Goal: Task Accomplishment & Management: Use online tool/utility

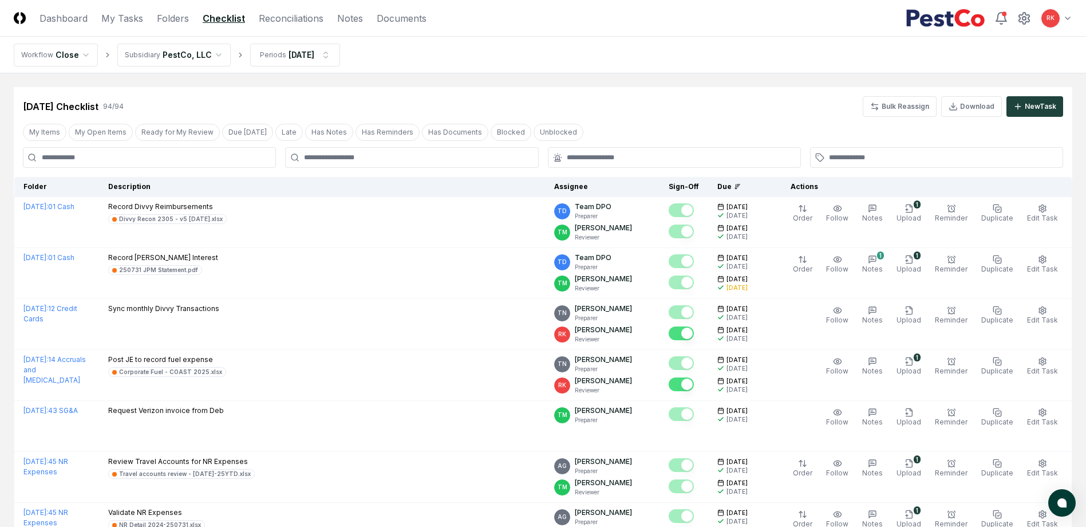
click at [230, 12] on link "Checklist" at bounding box center [224, 18] width 42 height 14
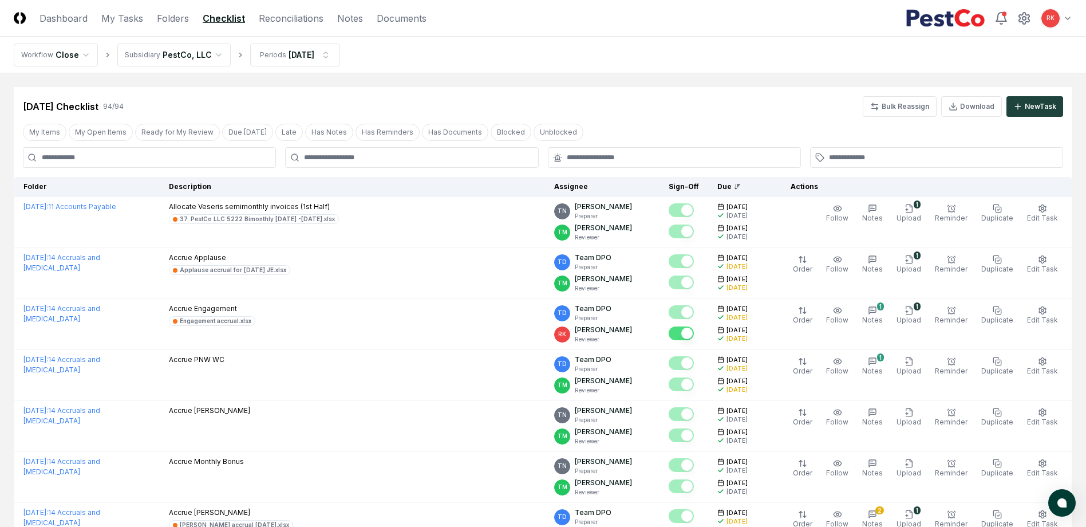
click at [69, 159] on input at bounding box center [149, 157] width 253 height 21
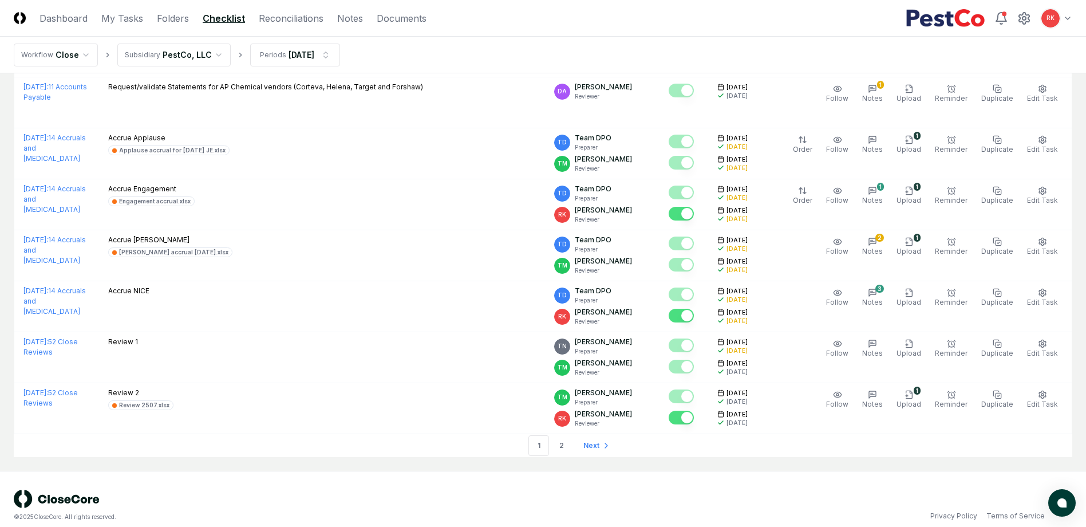
scroll to position [2362, 0]
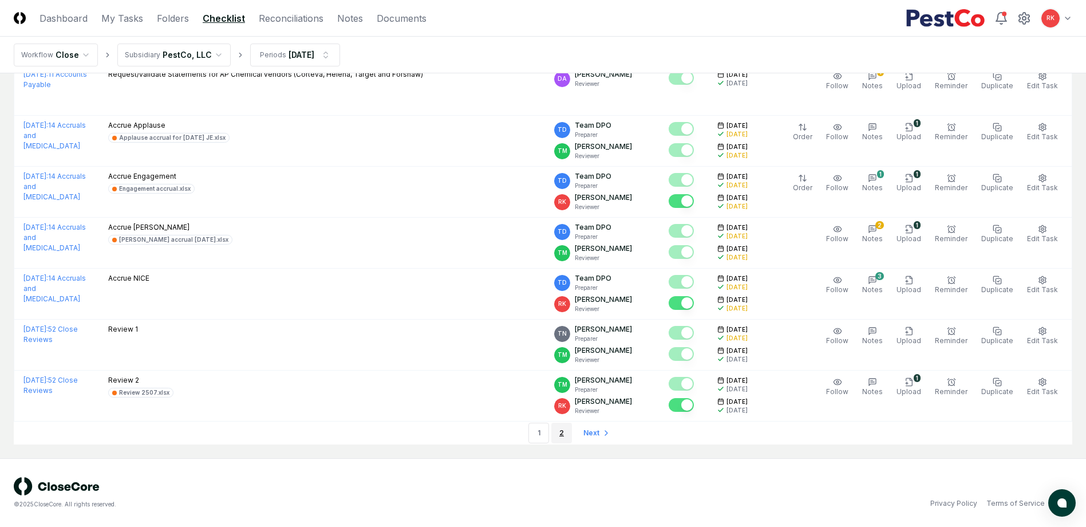
type input "**"
click at [563, 430] on link "2" at bounding box center [561, 433] width 21 height 21
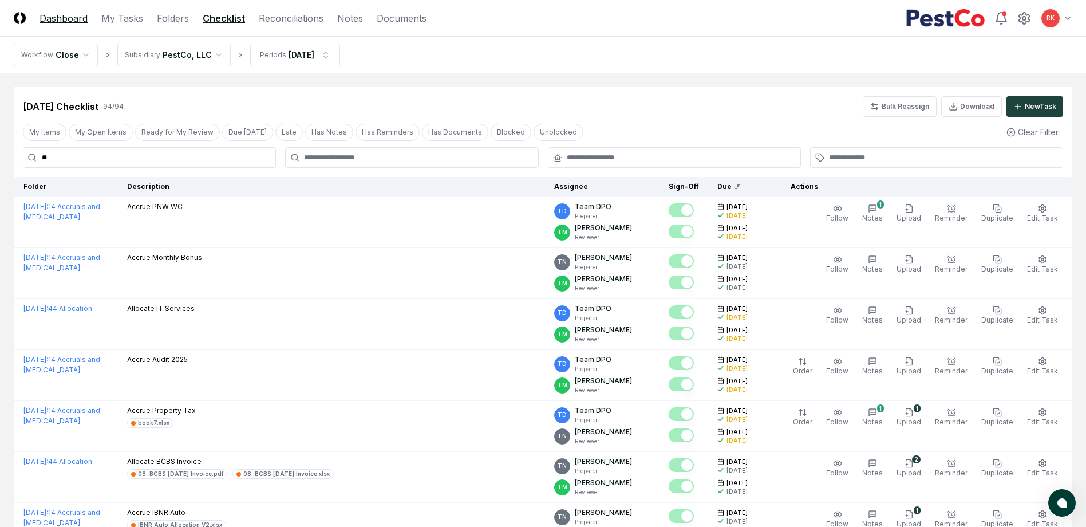
click at [77, 15] on link "Dashboard" at bounding box center [64, 18] width 48 height 14
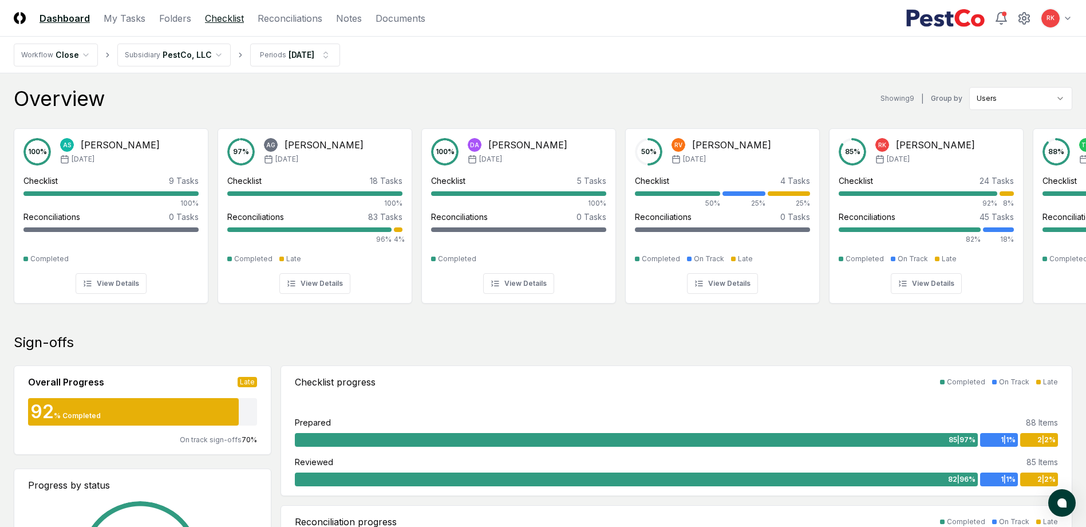
click at [229, 20] on link "Checklist" at bounding box center [224, 18] width 39 height 14
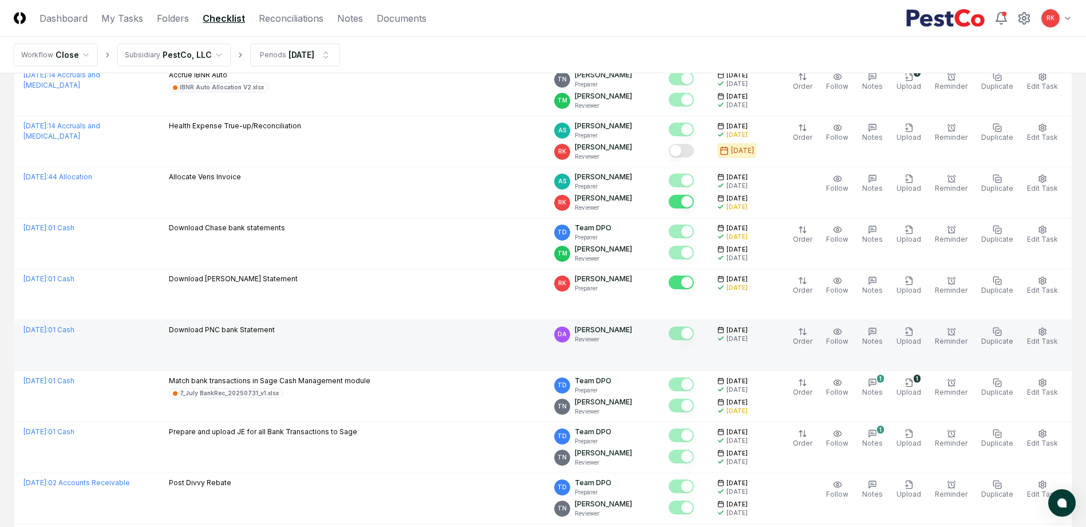
scroll to position [1603, 0]
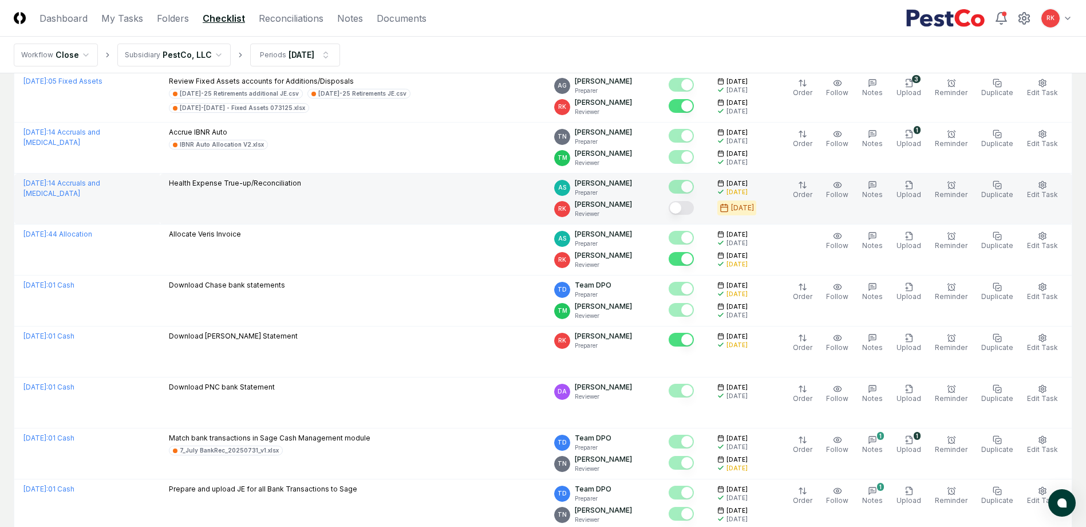
click at [692, 203] on button "Mark complete" at bounding box center [681, 208] width 25 height 14
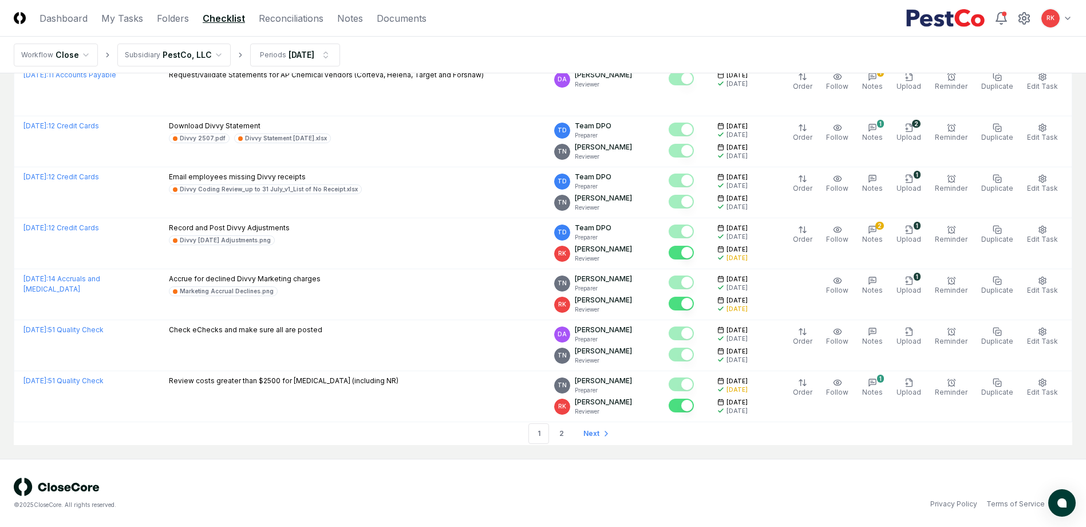
scroll to position [2324, 0]
click at [567, 429] on link "2" at bounding box center [561, 433] width 21 height 21
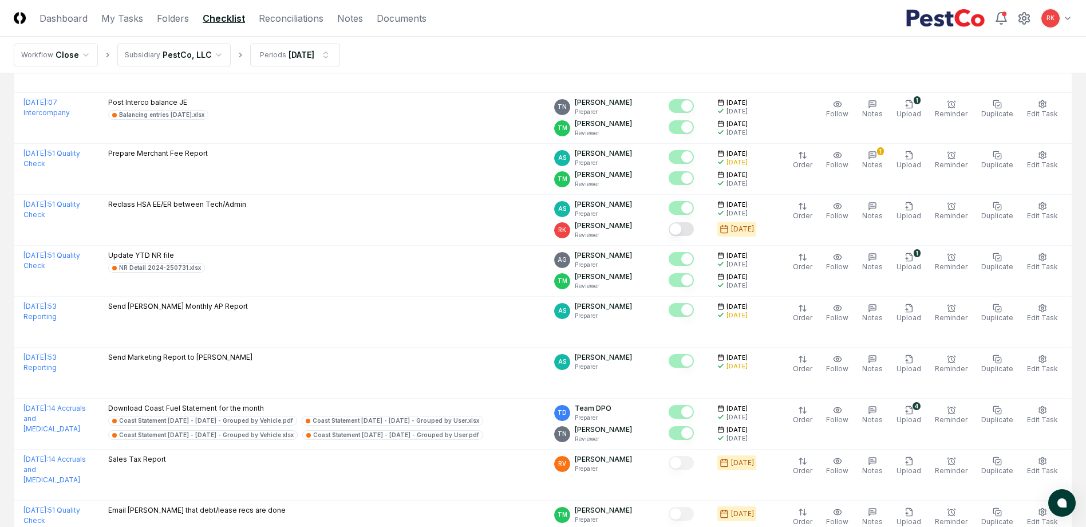
scroll to position [1775, 0]
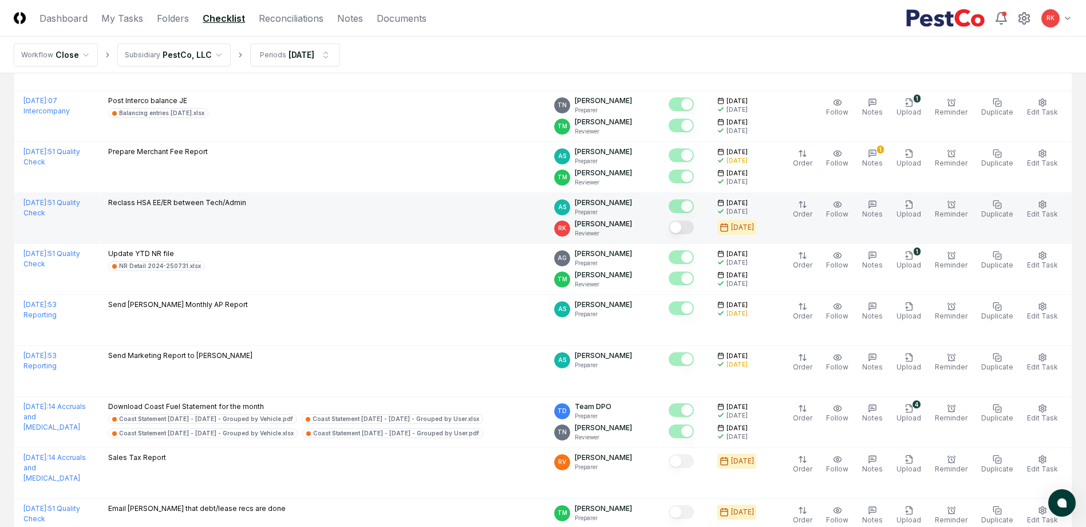
click at [687, 223] on button "Mark complete" at bounding box center [681, 227] width 25 height 14
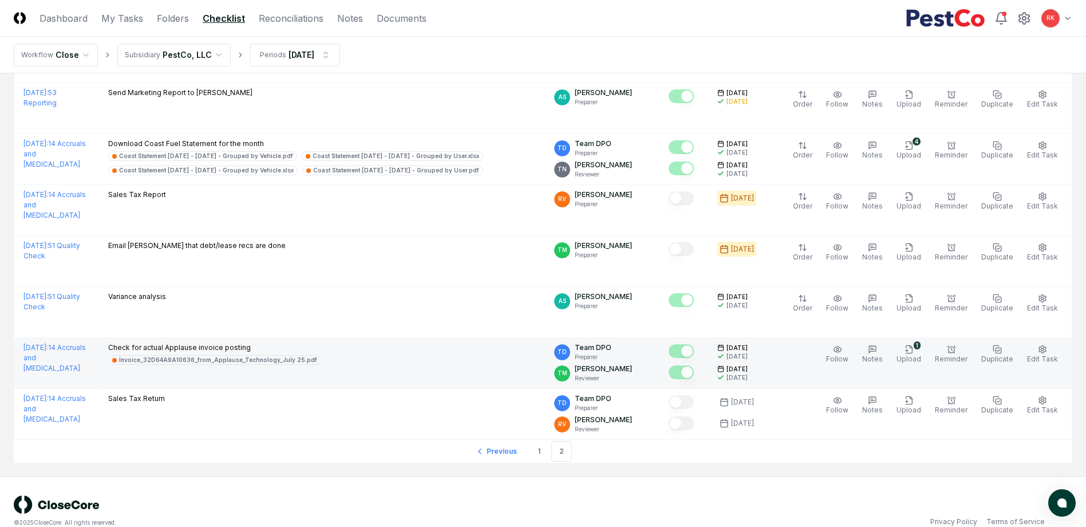
scroll to position [2056, 0]
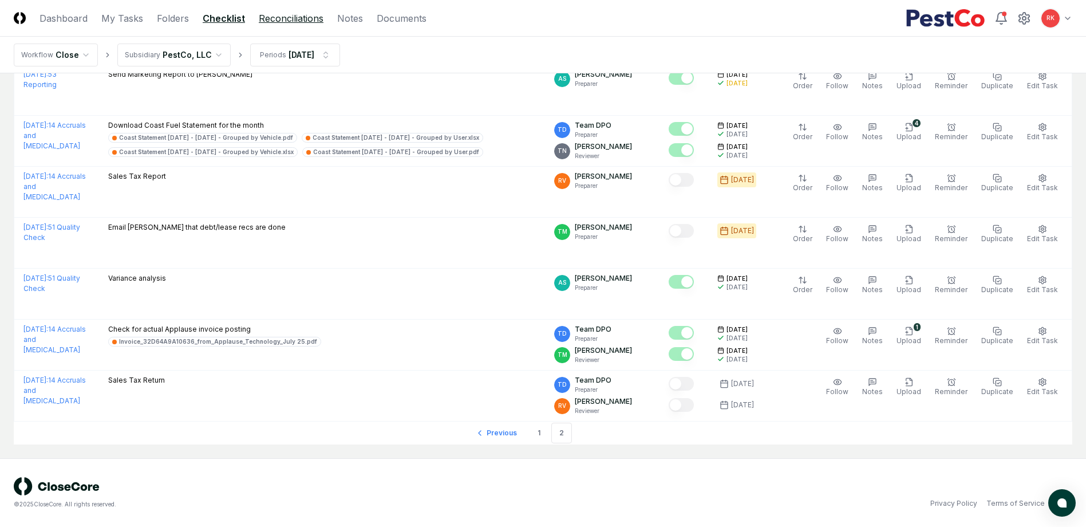
click at [271, 22] on link "Reconciliations" at bounding box center [291, 18] width 65 height 14
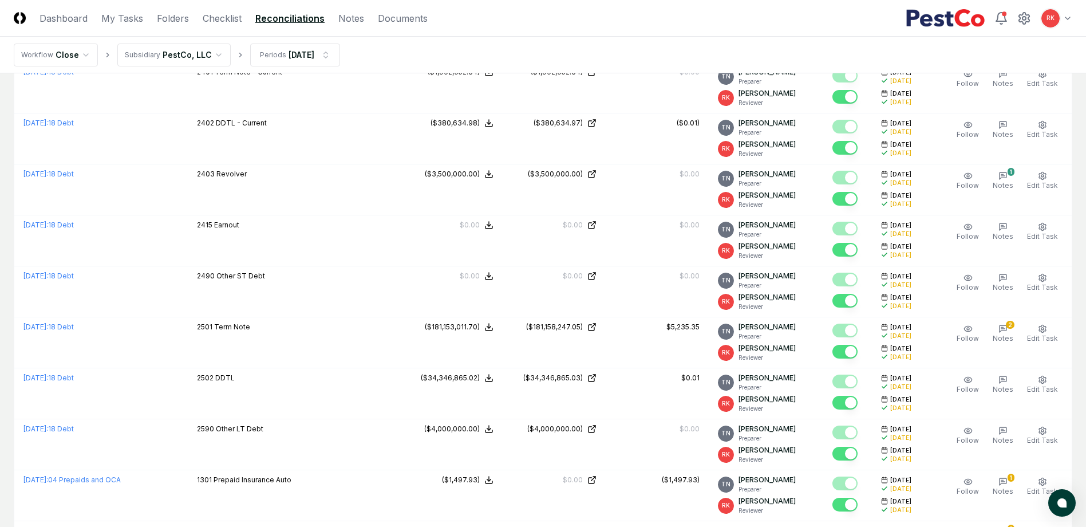
scroll to position [802, 0]
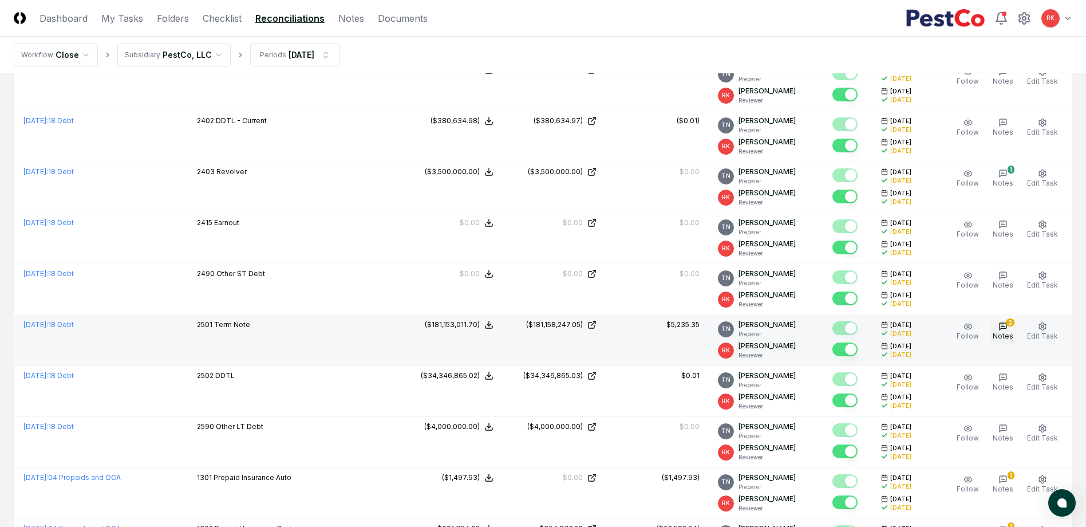
click at [1012, 331] on button "2 Notes" at bounding box center [1003, 332] width 25 height 24
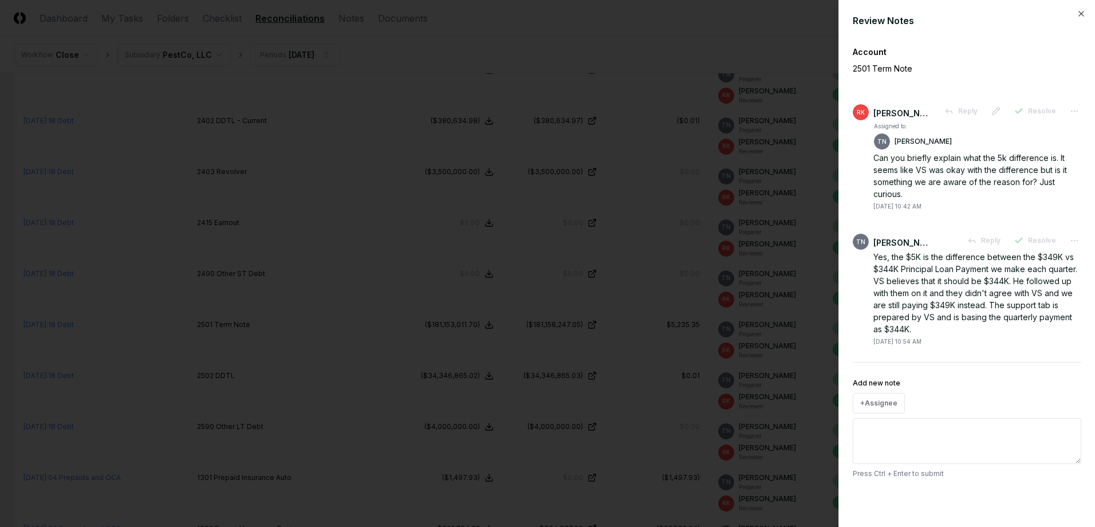
click at [824, 349] on div at bounding box center [547, 263] width 1095 height 527
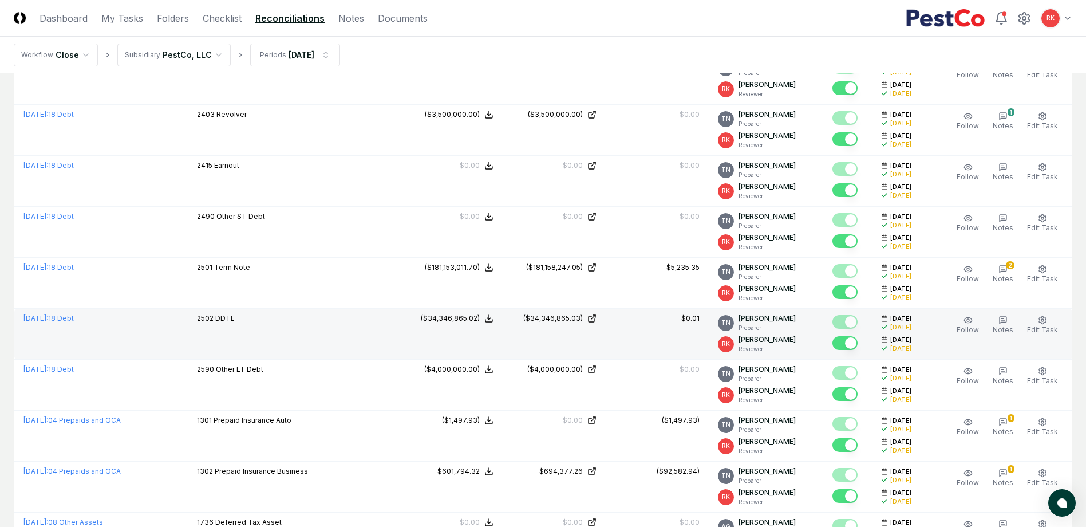
scroll to position [916, 0]
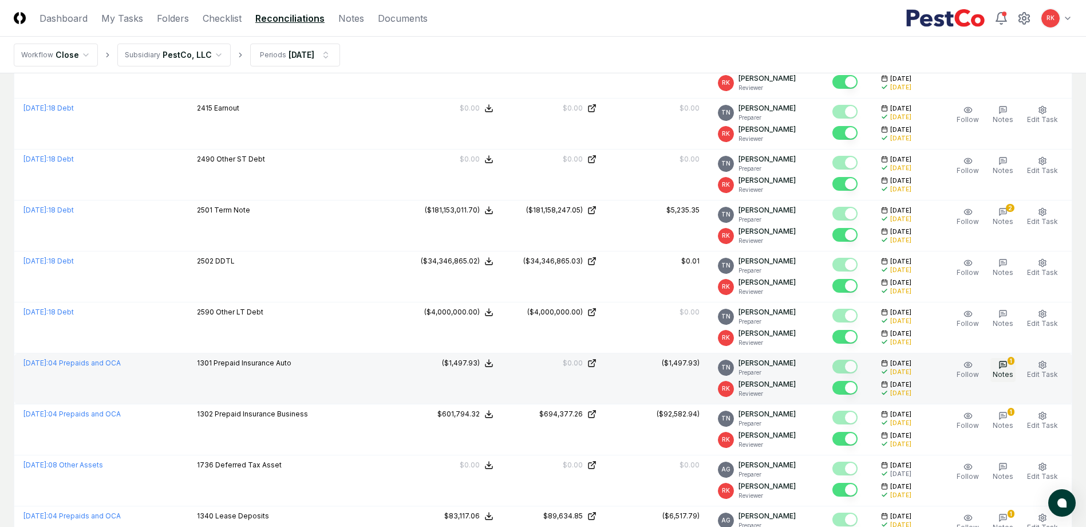
click at [1002, 364] on icon "button" at bounding box center [1003, 364] width 7 height 7
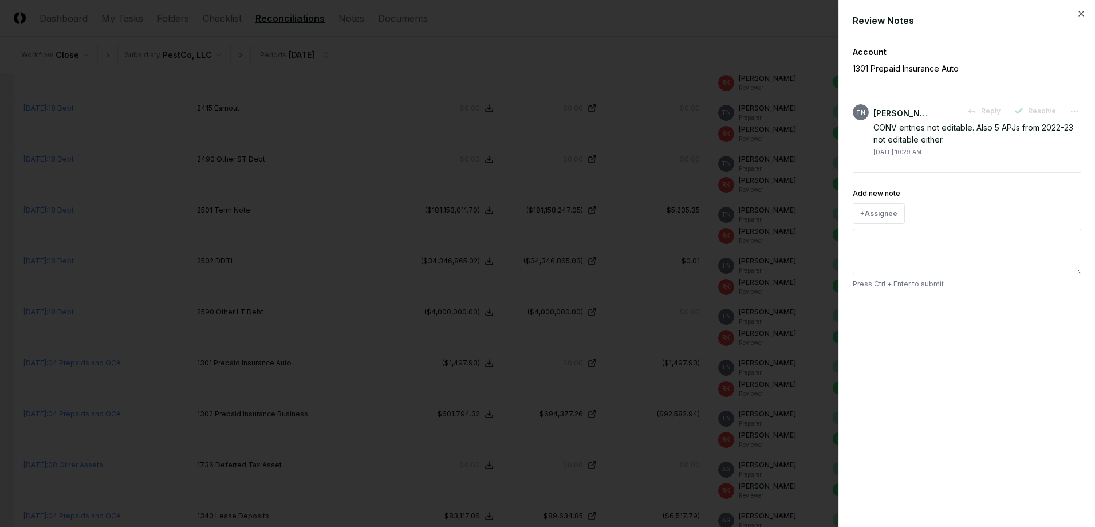
click at [676, 388] on div at bounding box center [547, 263] width 1095 height 527
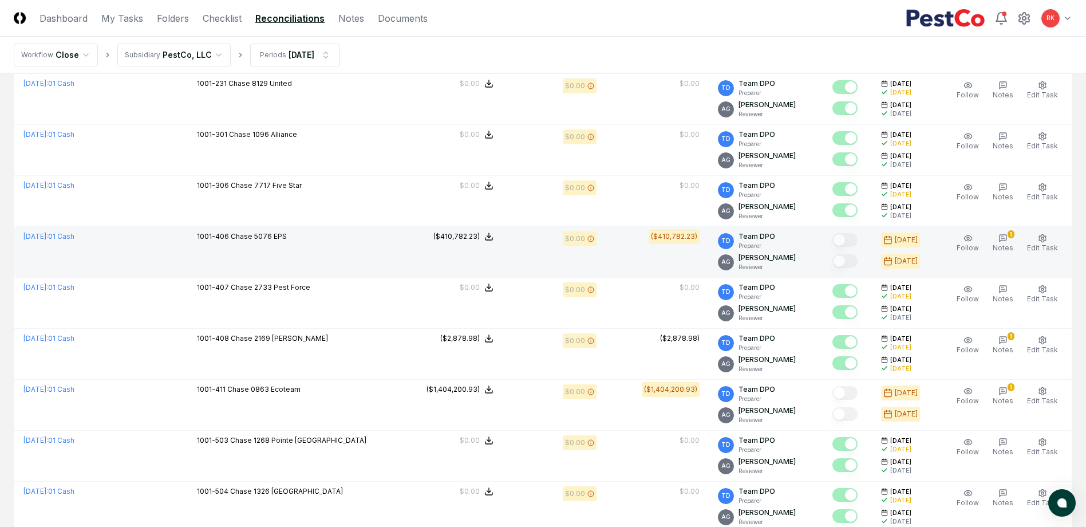
scroll to position [1546, 0]
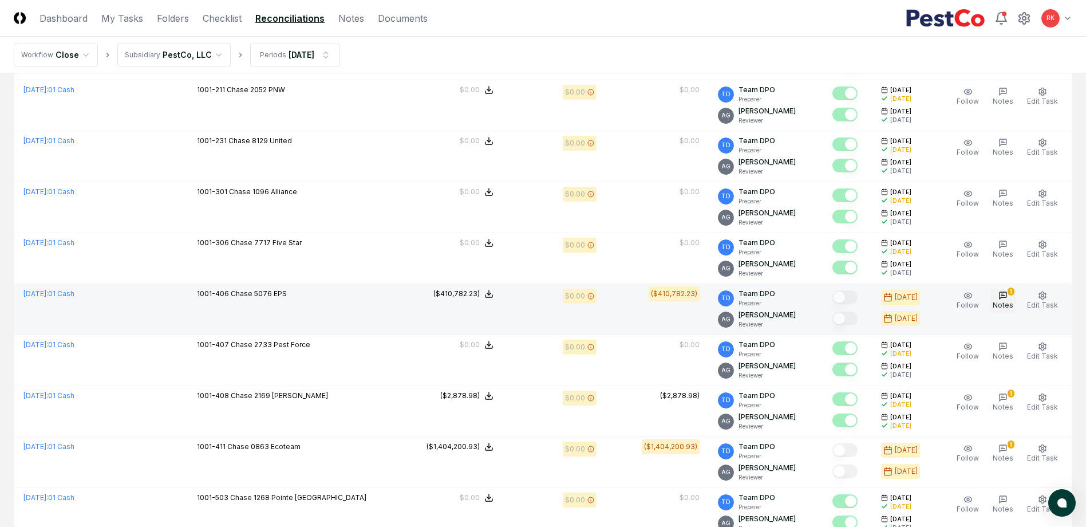
click at [1010, 300] on button "1 Notes" at bounding box center [1003, 301] width 25 height 24
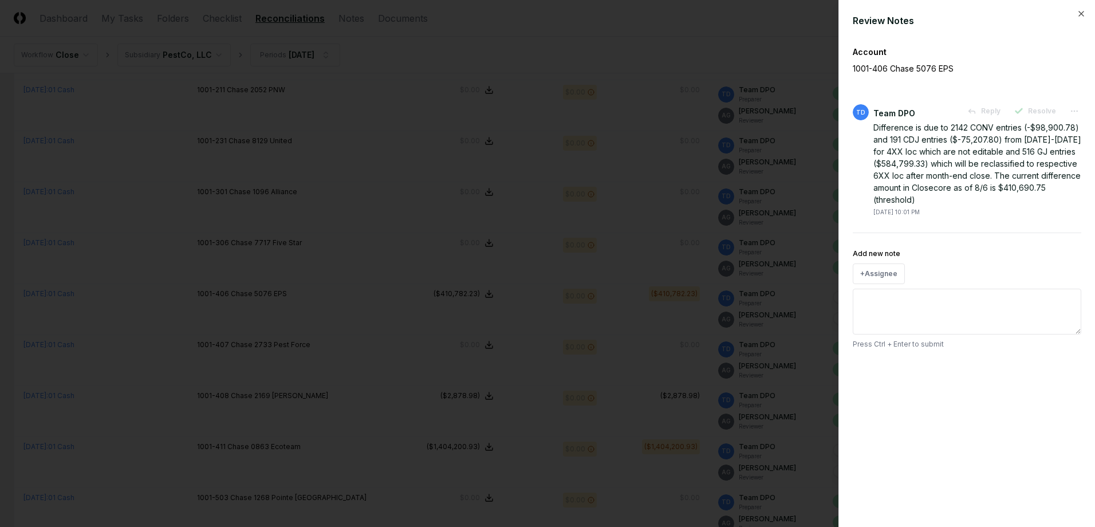
click at [626, 281] on div at bounding box center [547, 263] width 1095 height 527
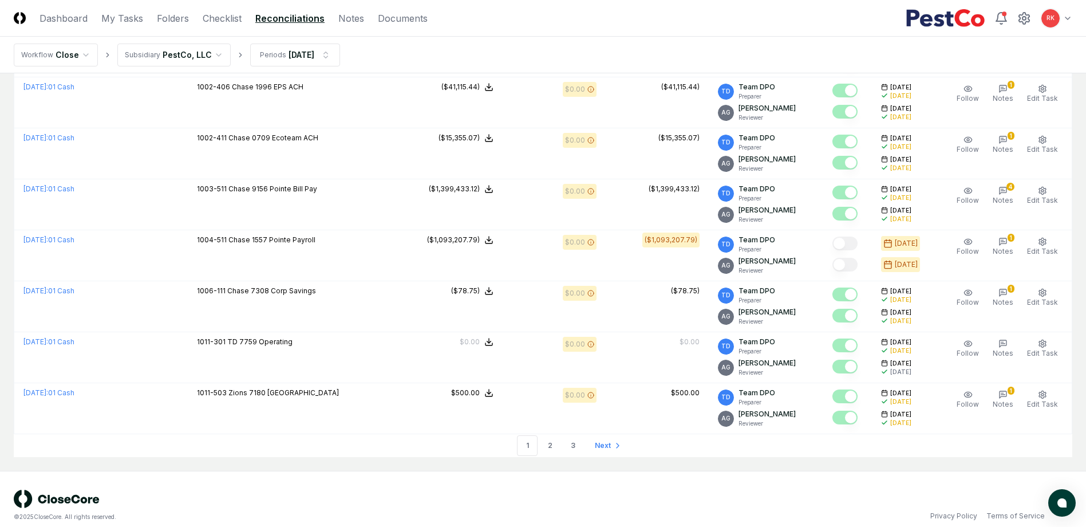
scroll to position [2326, 0]
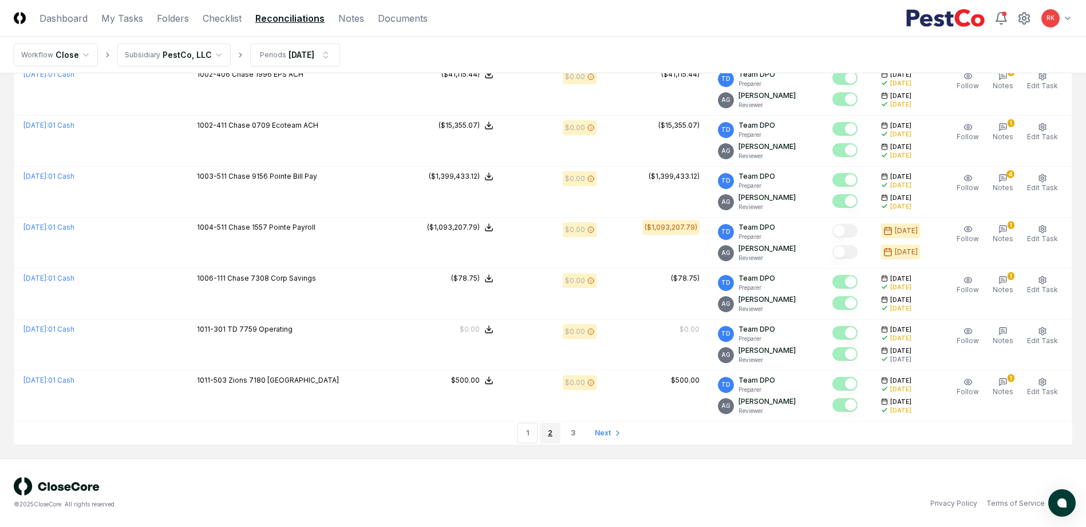
click at [556, 433] on link "2" at bounding box center [550, 433] width 21 height 21
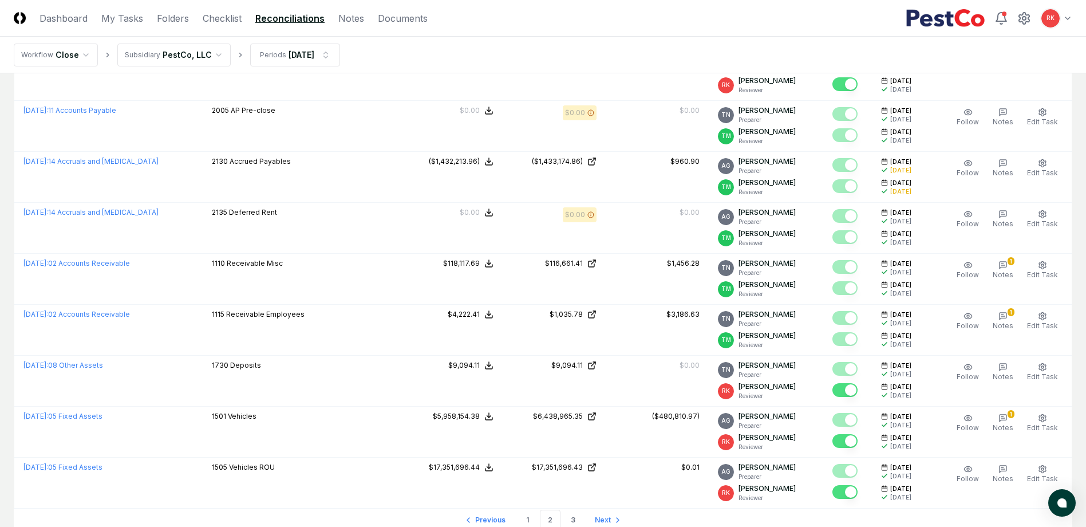
scroll to position [2326, 0]
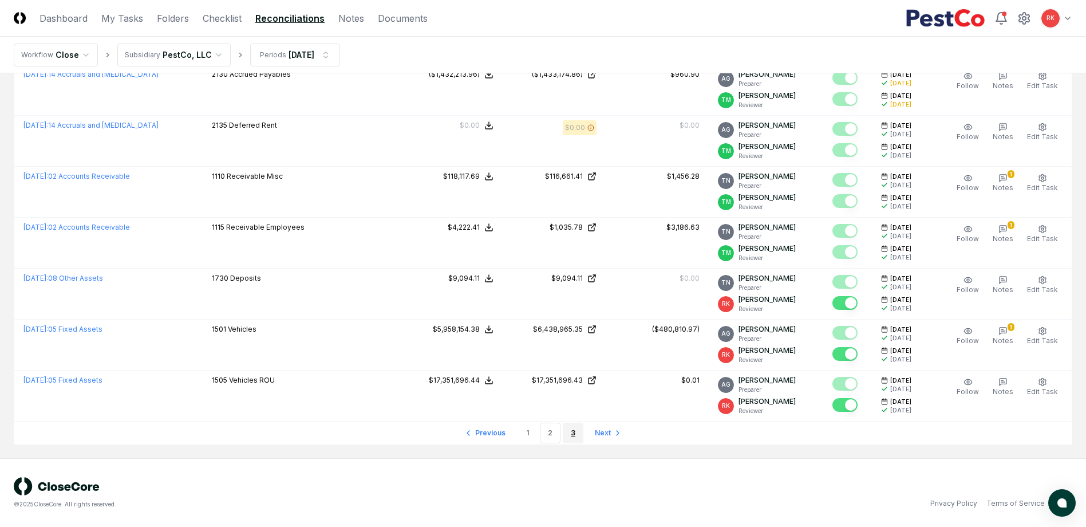
click at [577, 429] on link "3" at bounding box center [573, 433] width 21 height 21
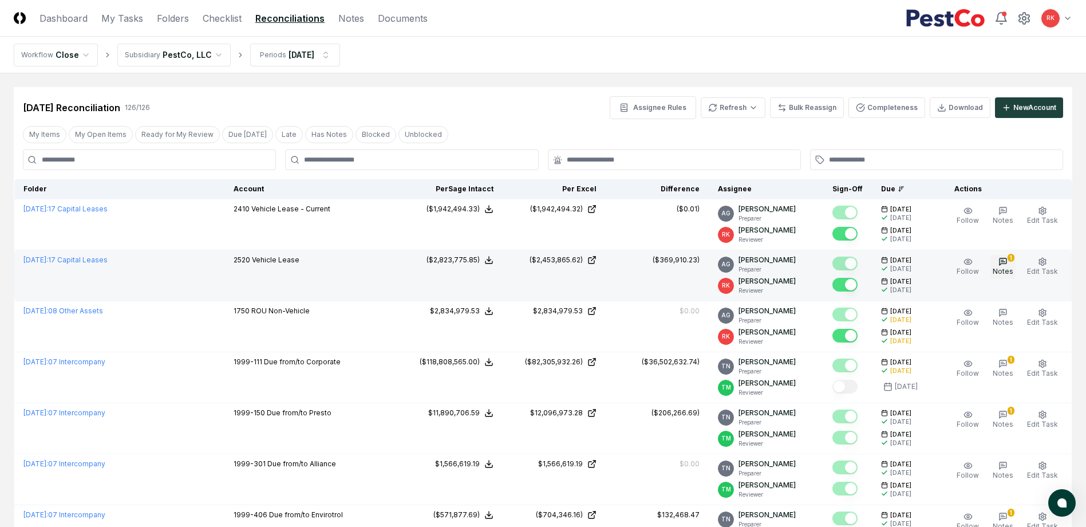
click at [1000, 258] on button "1 Notes" at bounding box center [1003, 267] width 25 height 24
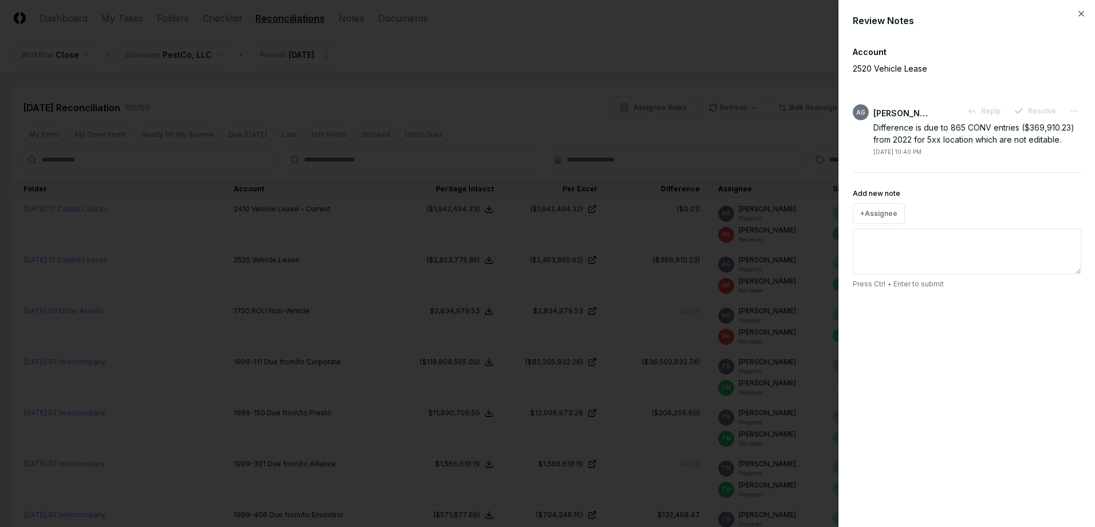
click at [575, 280] on div at bounding box center [547, 263] width 1095 height 527
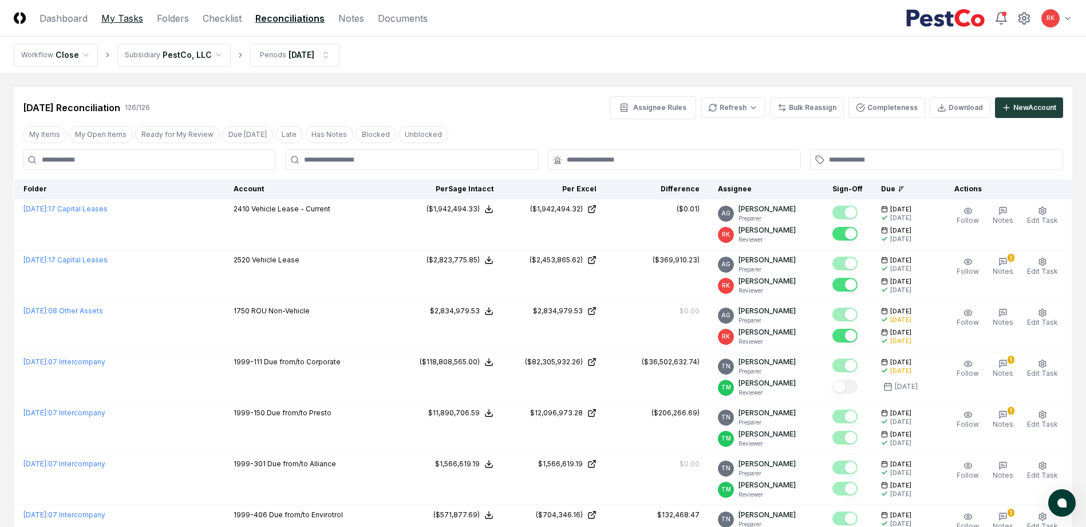
click at [117, 21] on link "My Tasks" at bounding box center [122, 18] width 42 height 14
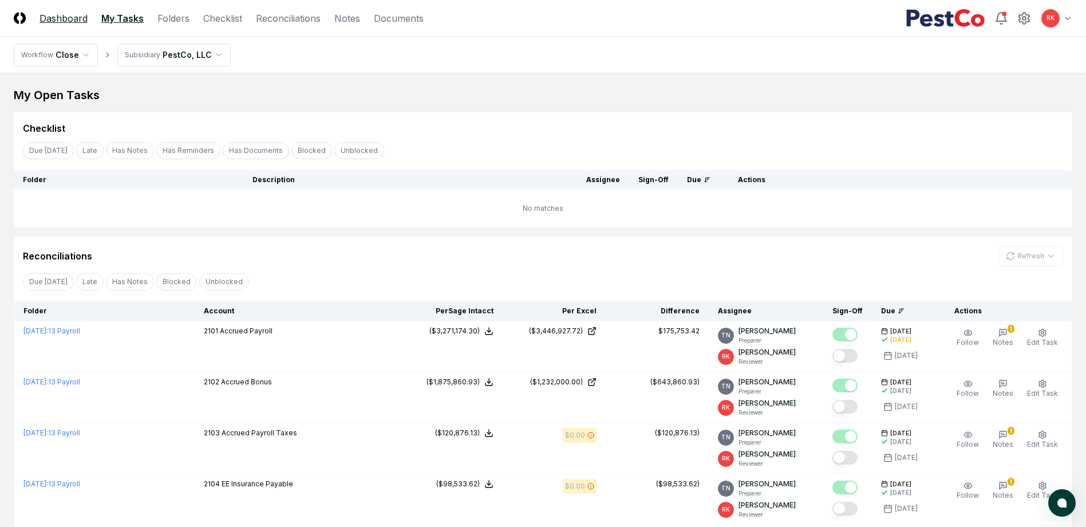
click at [78, 14] on link "Dashboard" at bounding box center [64, 18] width 48 height 14
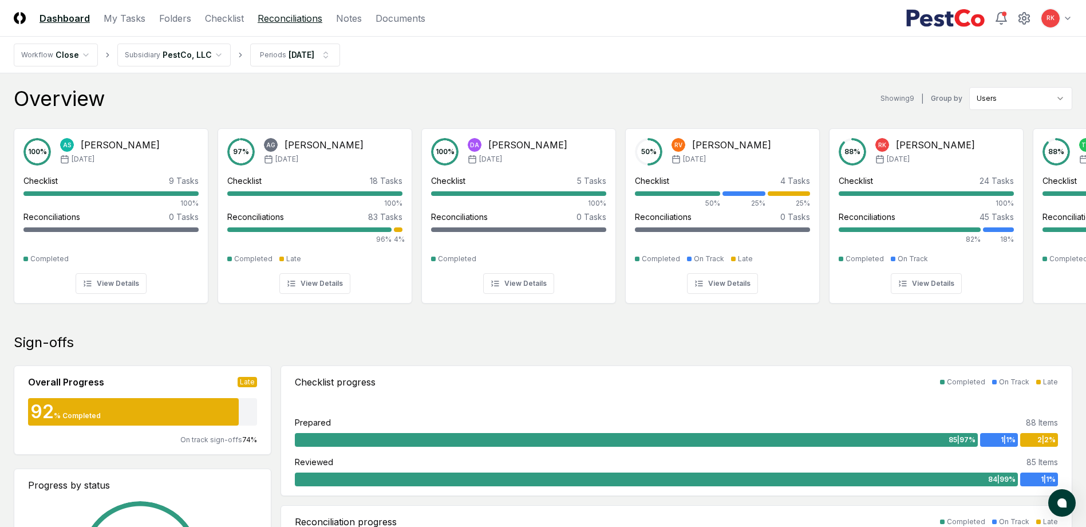
click at [292, 17] on link "Reconciliations" at bounding box center [290, 18] width 65 height 14
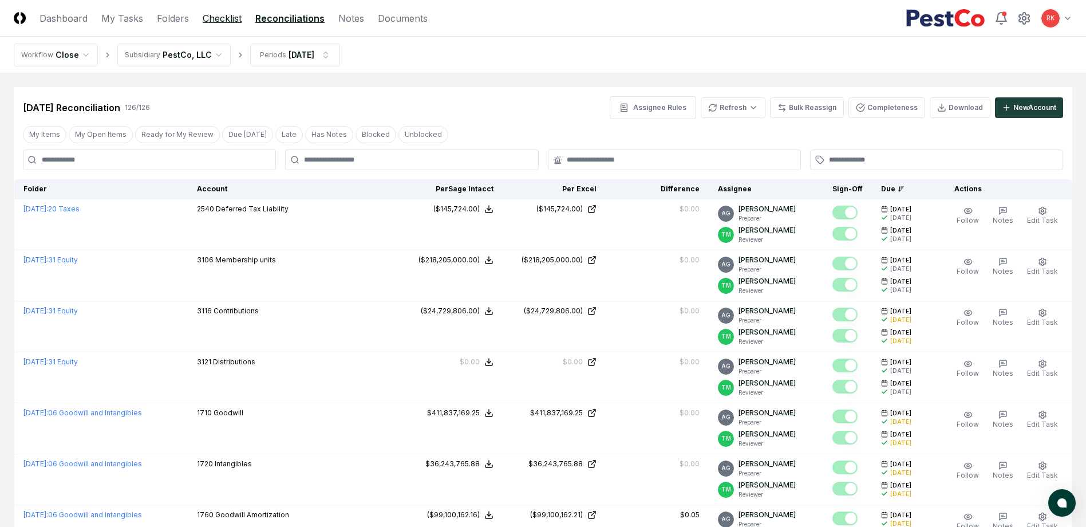
click at [208, 15] on link "Checklist" at bounding box center [222, 18] width 39 height 14
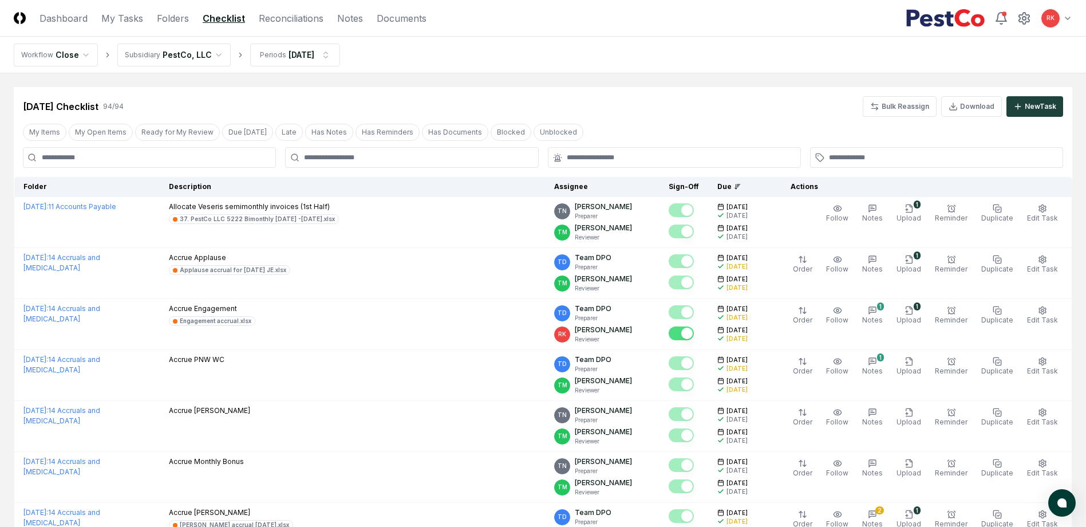
click at [81, 154] on input at bounding box center [149, 157] width 253 height 21
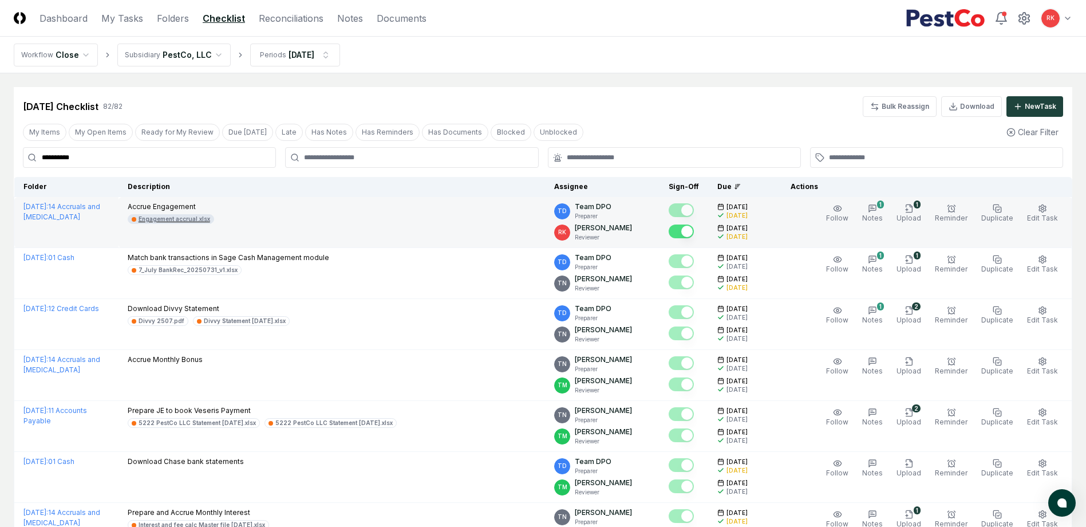
type input "**********"
click at [152, 221] on div "Engagement accrual.xlsx" at bounding box center [175, 219] width 72 height 9
